Goal: Book appointment/travel/reservation

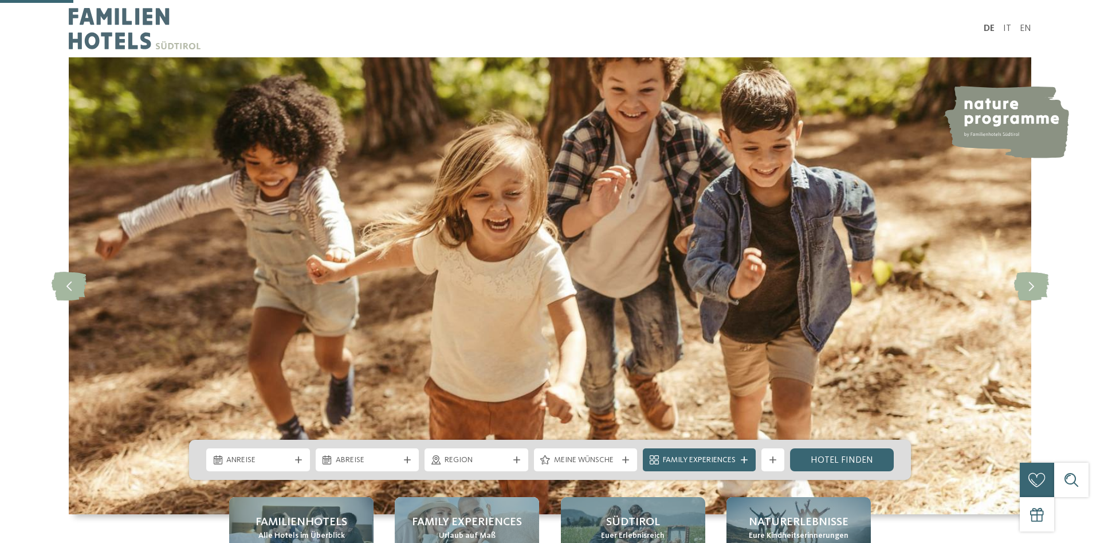
scroll to position [409, 0]
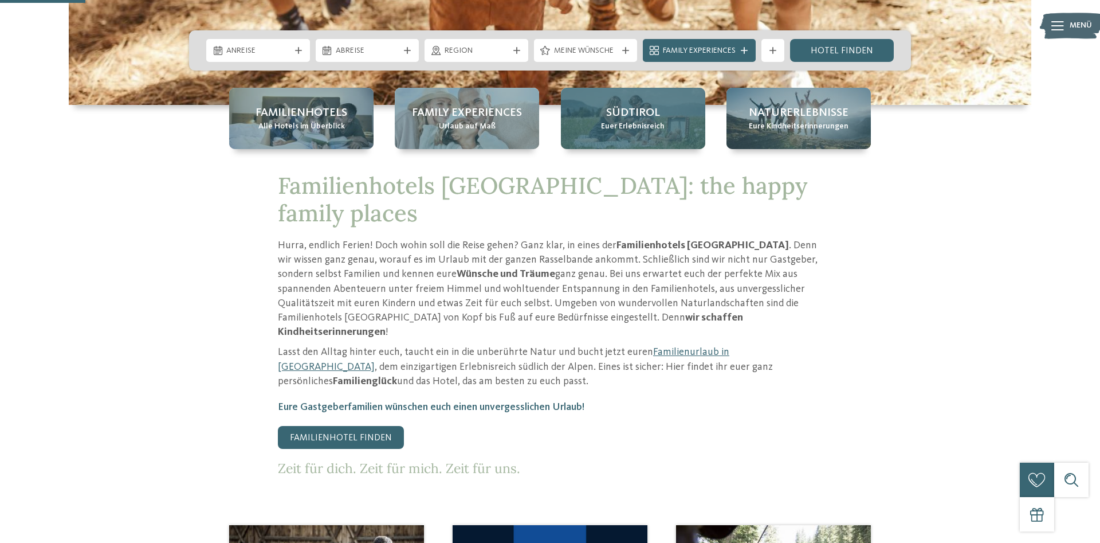
click at [642, 125] on span "Euer Erlebnisreich" at bounding box center [633, 126] width 64 height 11
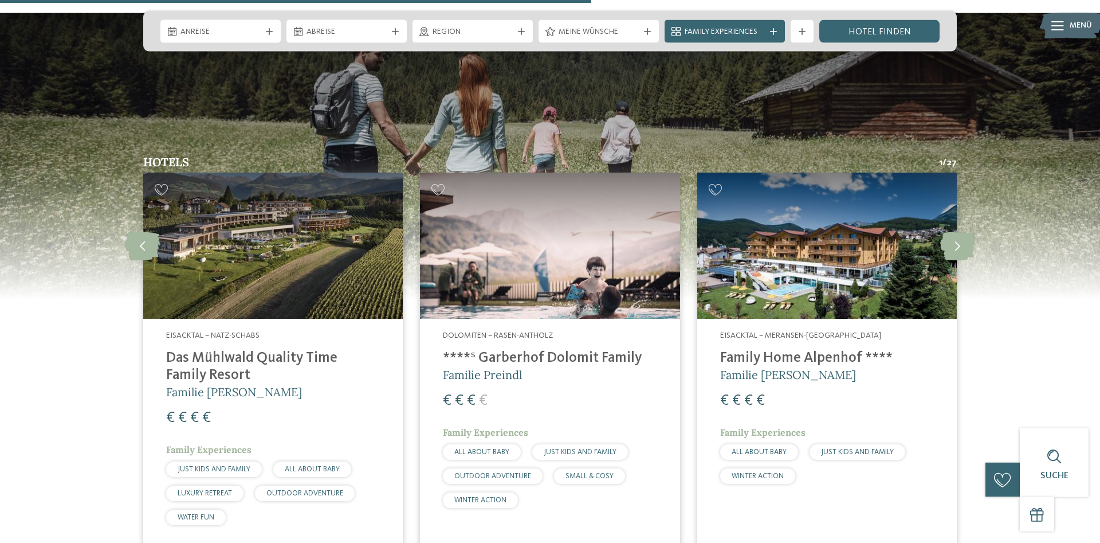
scroll to position [1629, 0]
click at [543, 232] on img at bounding box center [550, 245] width 260 height 146
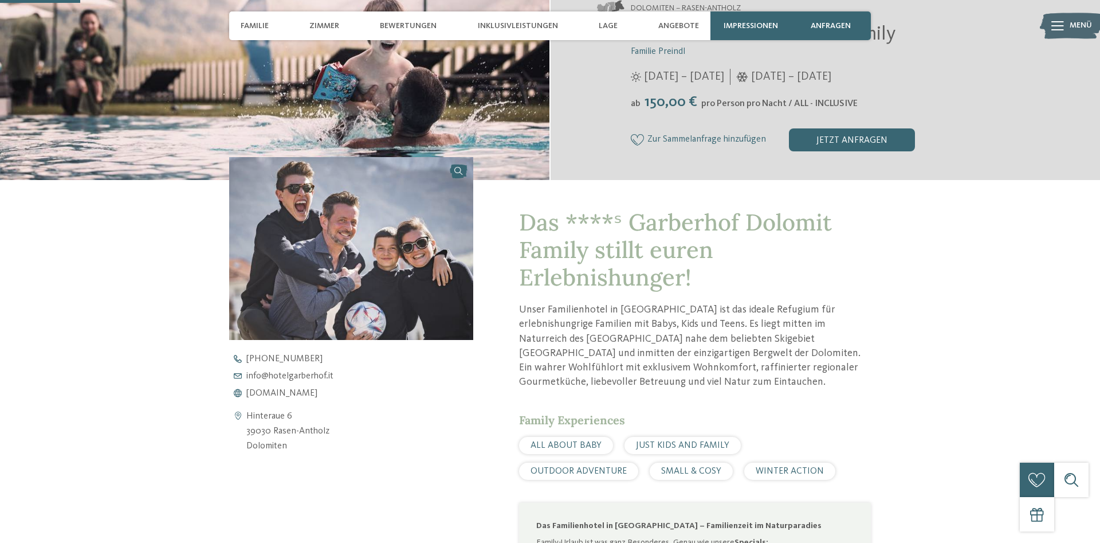
scroll to position [292, 0]
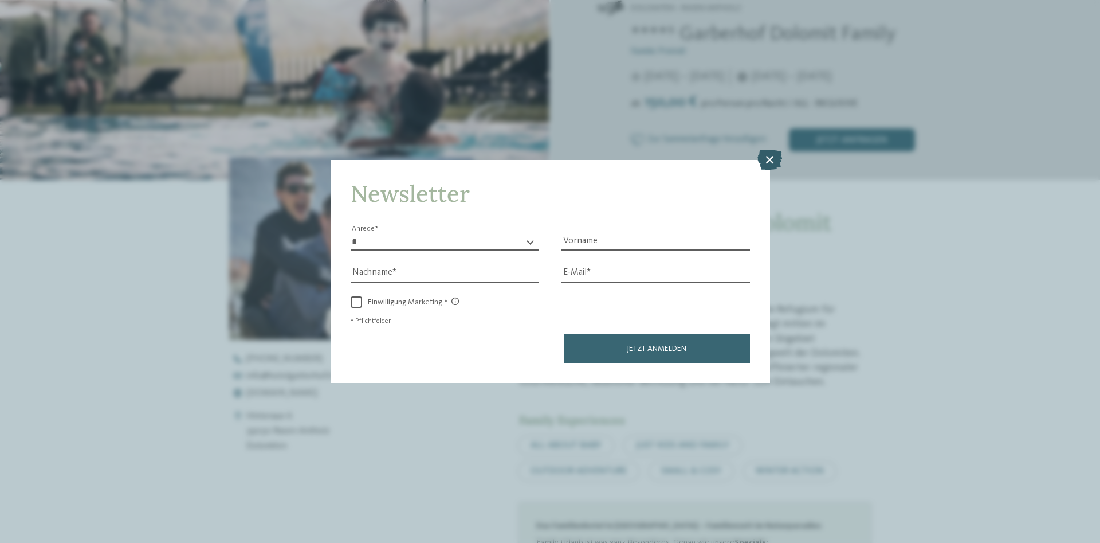
click at [766, 162] on icon at bounding box center [770, 160] width 25 height 20
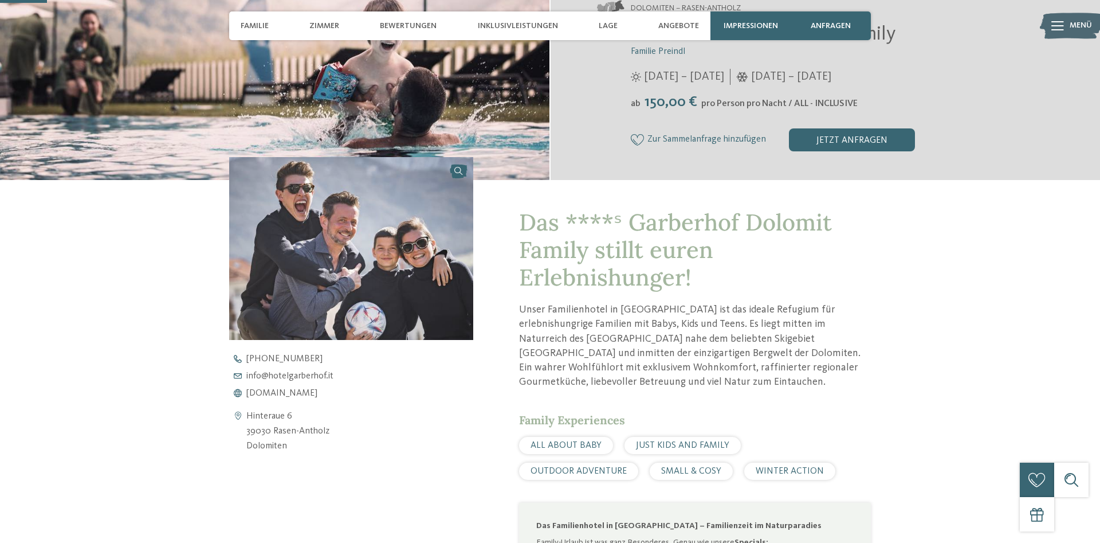
scroll to position [0, 0]
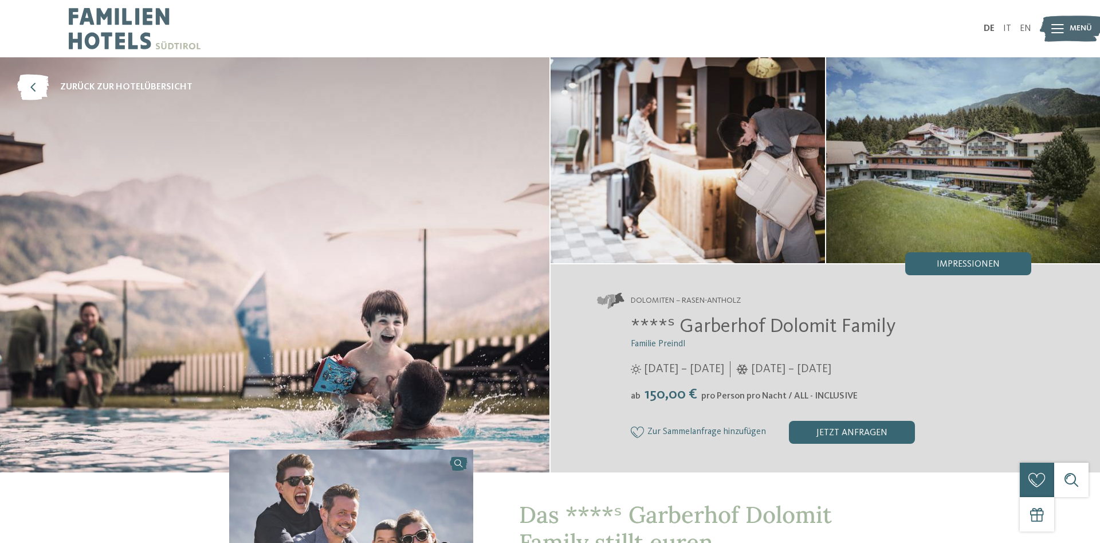
click at [991, 158] on img at bounding box center [963, 160] width 274 height 206
click at [980, 264] on span "Impressionen" at bounding box center [968, 264] width 63 height 9
